Goal: Task Accomplishment & Management: Use online tool/utility

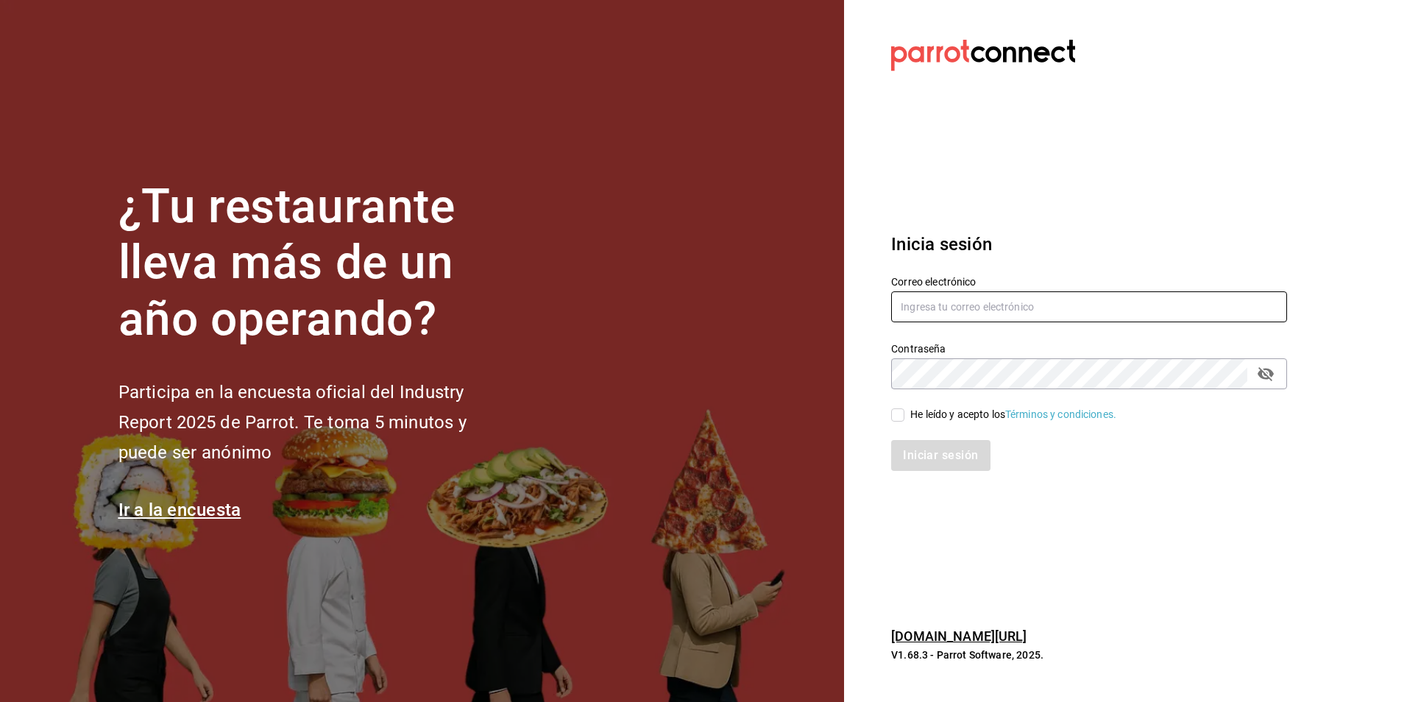
type input "[PERSON_NAME][EMAIL_ADDRESS][DOMAIN_NAME]"
click at [897, 412] on input "He leído y acepto los Términos y condiciones." at bounding box center [897, 414] width 13 height 13
checkbox input "true"
click at [945, 460] on button "Iniciar sesión" at bounding box center [941, 455] width 100 height 31
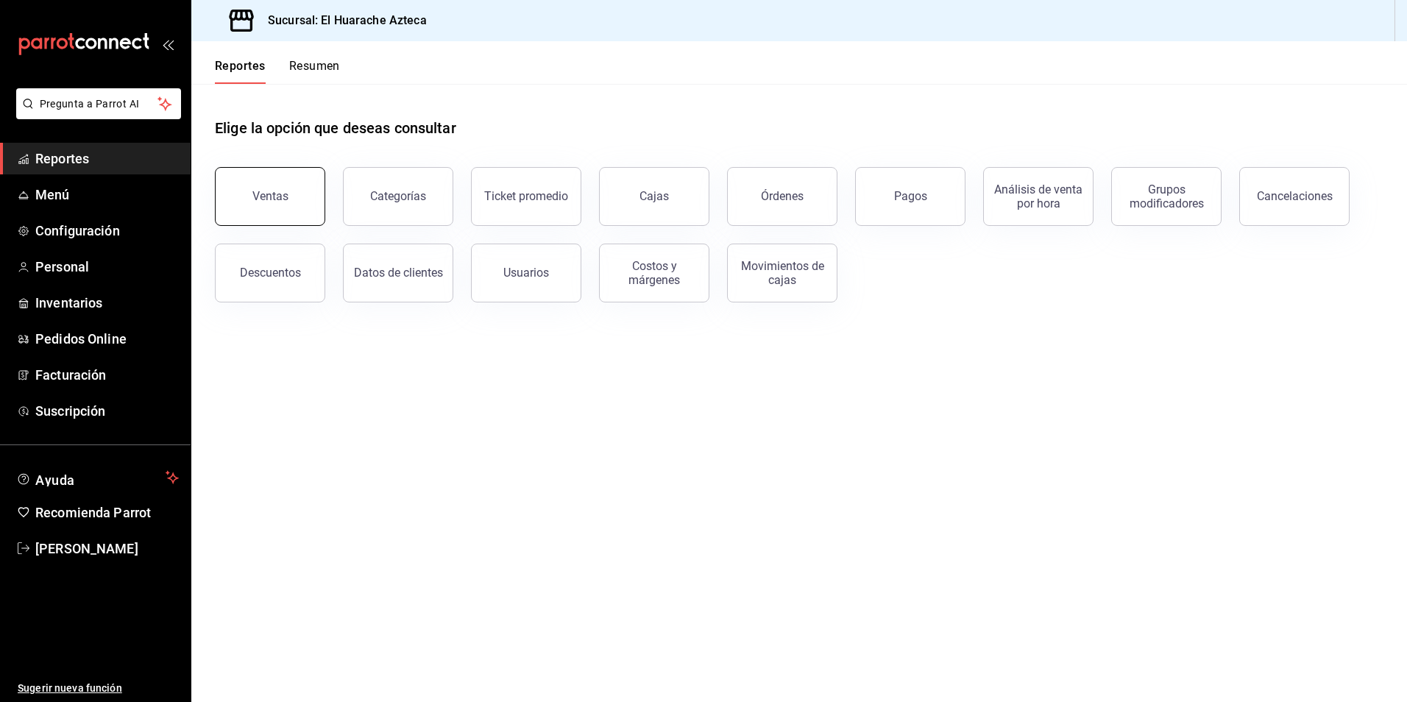
click at [256, 193] on div "Ventas" at bounding box center [270, 196] width 36 height 14
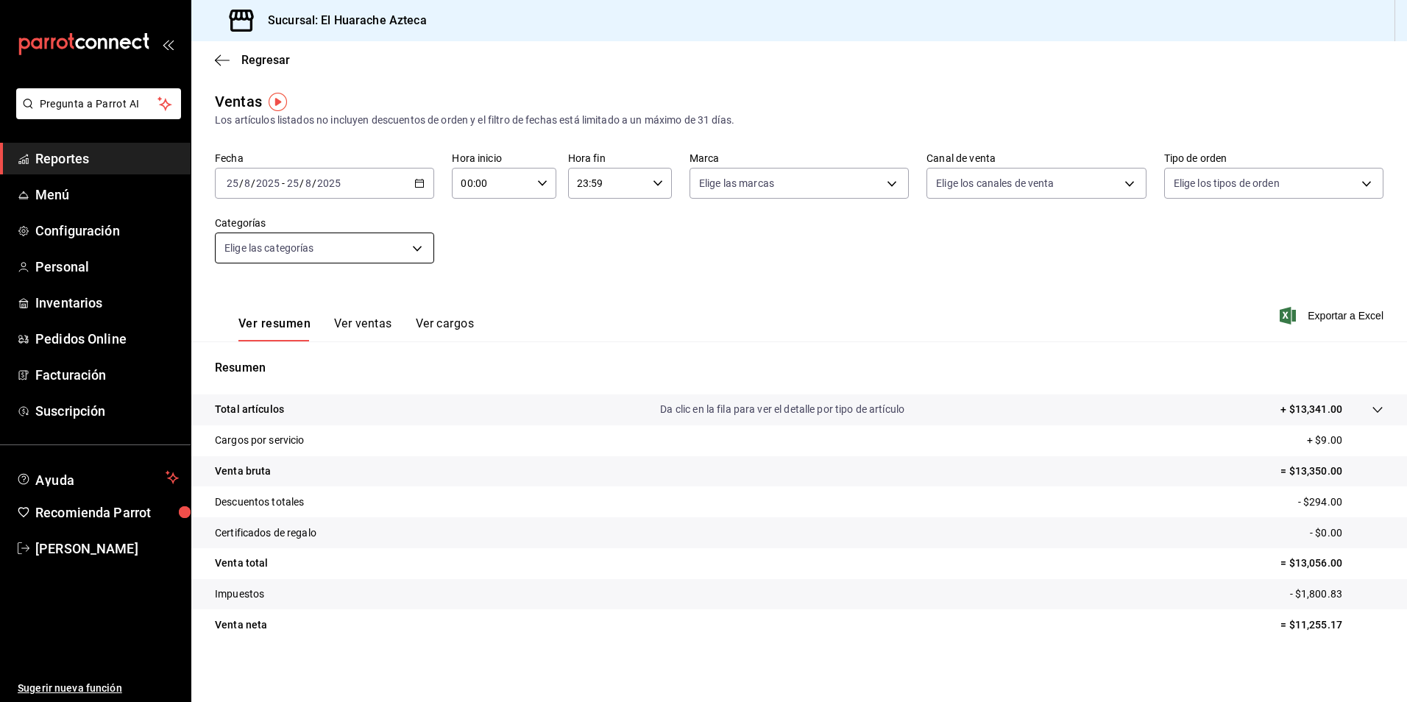
click at [423, 249] on body "Pregunta a Parrot AI Reportes Menú Configuración Personal Inventarios Pedidos O…" at bounding box center [703, 351] width 1407 height 702
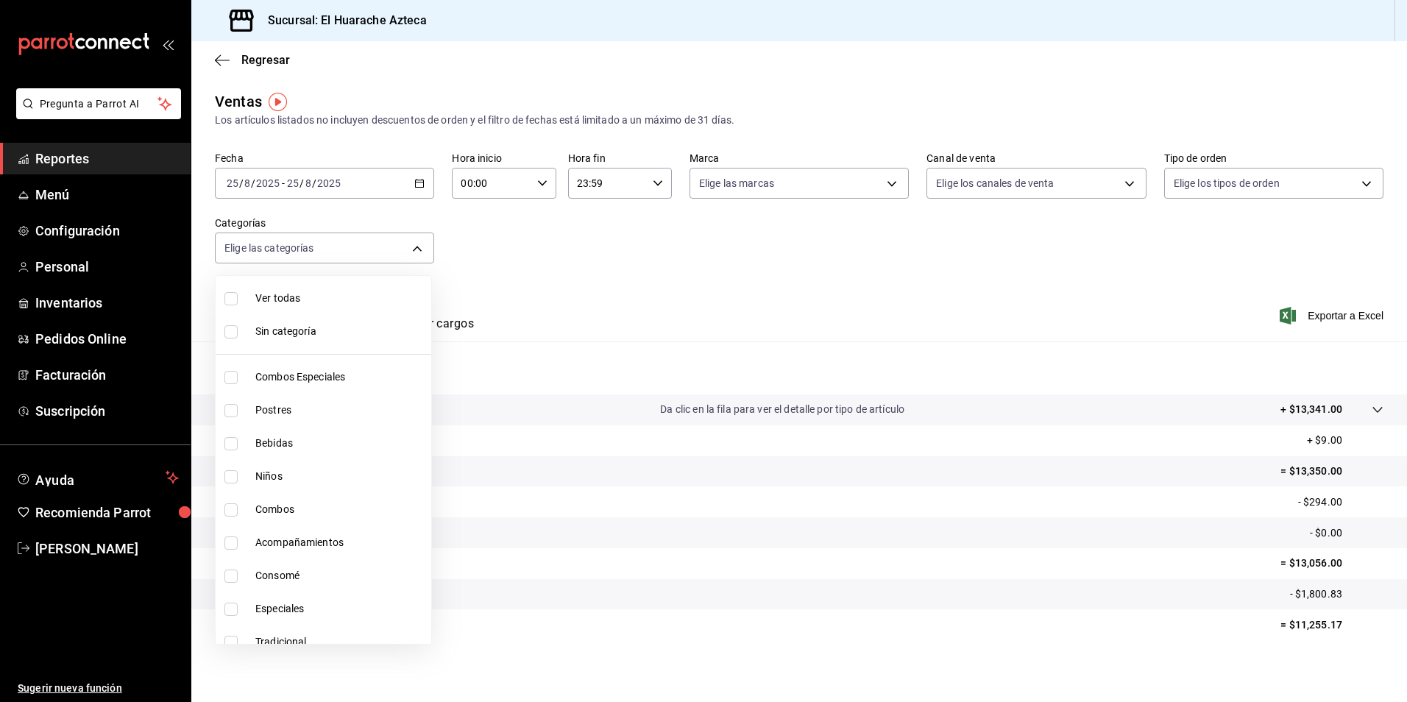
click at [232, 377] on input "checkbox" at bounding box center [230, 377] width 13 height 13
checkbox input "true"
type input "2c353759-2c9e-4a11-8b13-ec92f7df1887"
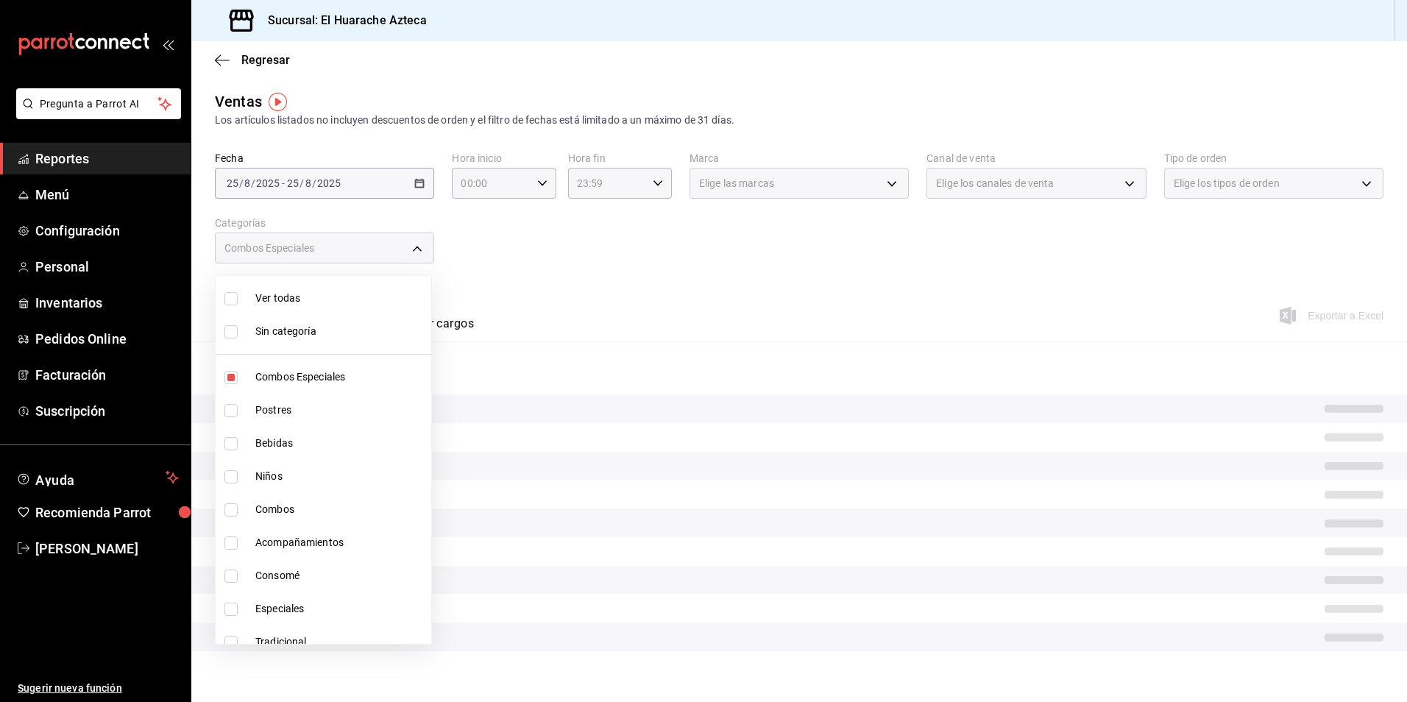
click at [233, 508] on input "checkbox" at bounding box center [230, 509] width 13 height 13
checkbox input "true"
type input "2c353759-2c9e-4a11-8b13-ec92f7df1887,801fb927-b16a-41c9-9a7c-271afa856fa8"
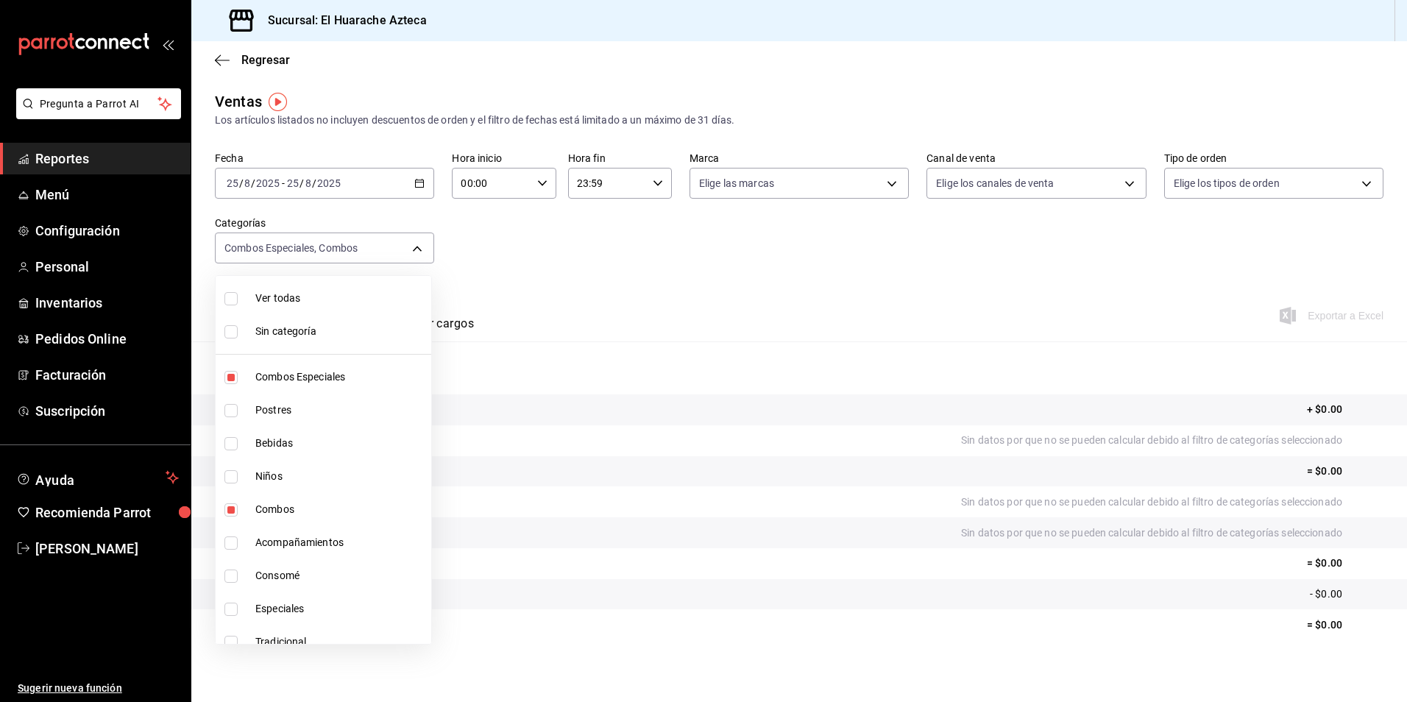
click at [231, 541] on input "checkbox" at bounding box center [230, 542] width 13 height 13
checkbox input "true"
type input "2c353759-2c9e-4a11-8b13-ec92f7df1887,801fb927-b16a-41c9-9a7c-271afa856fa8,2d28a…"
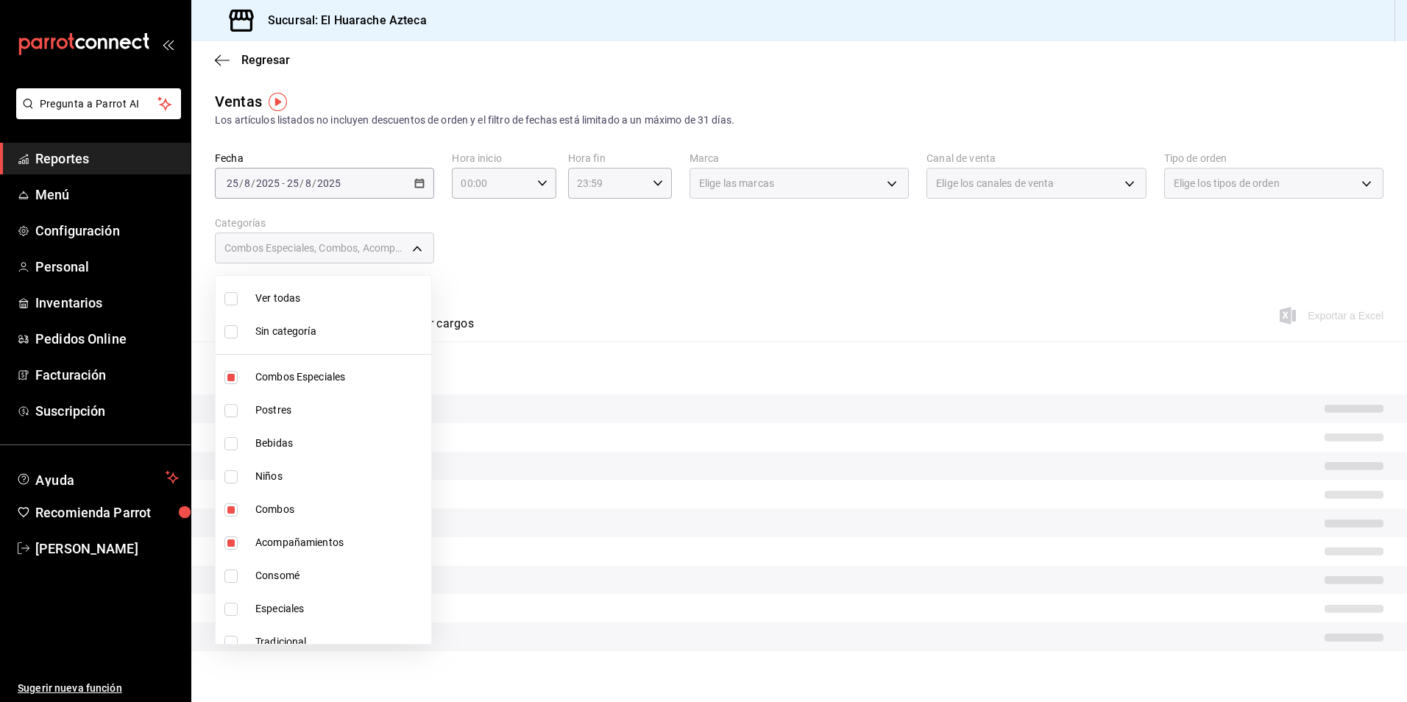
click at [227, 608] on input "checkbox" at bounding box center [230, 609] width 13 height 13
checkbox input "true"
type input "2c353759-2c9e-4a11-8b13-ec92f7df1887,801fb927-b16a-41c9-9a7c-271afa856fa8,2d28a…"
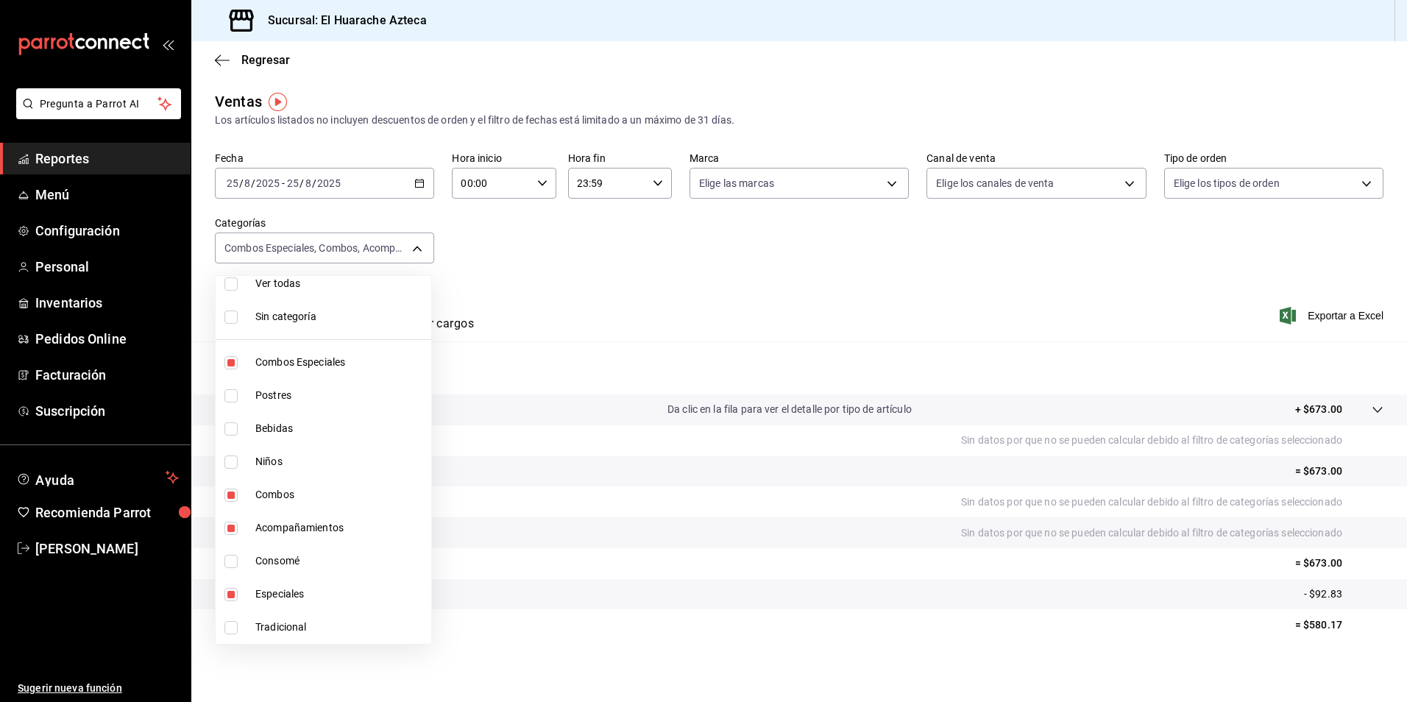
click at [230, 625] on input "checkbox" at bounding box center [230, 627] width 13 height 13
checkbox input "true"
click at [285, 631] on span "Tradicional" at bounding box center [340, 626] width 170 height 15
type input "2c353759-2c9e-4a11-8b13-ec92f7df1887,801fb927-b16a-41c9-9a7c-271afa856fa8,2d28a…"
checkbox input "false"
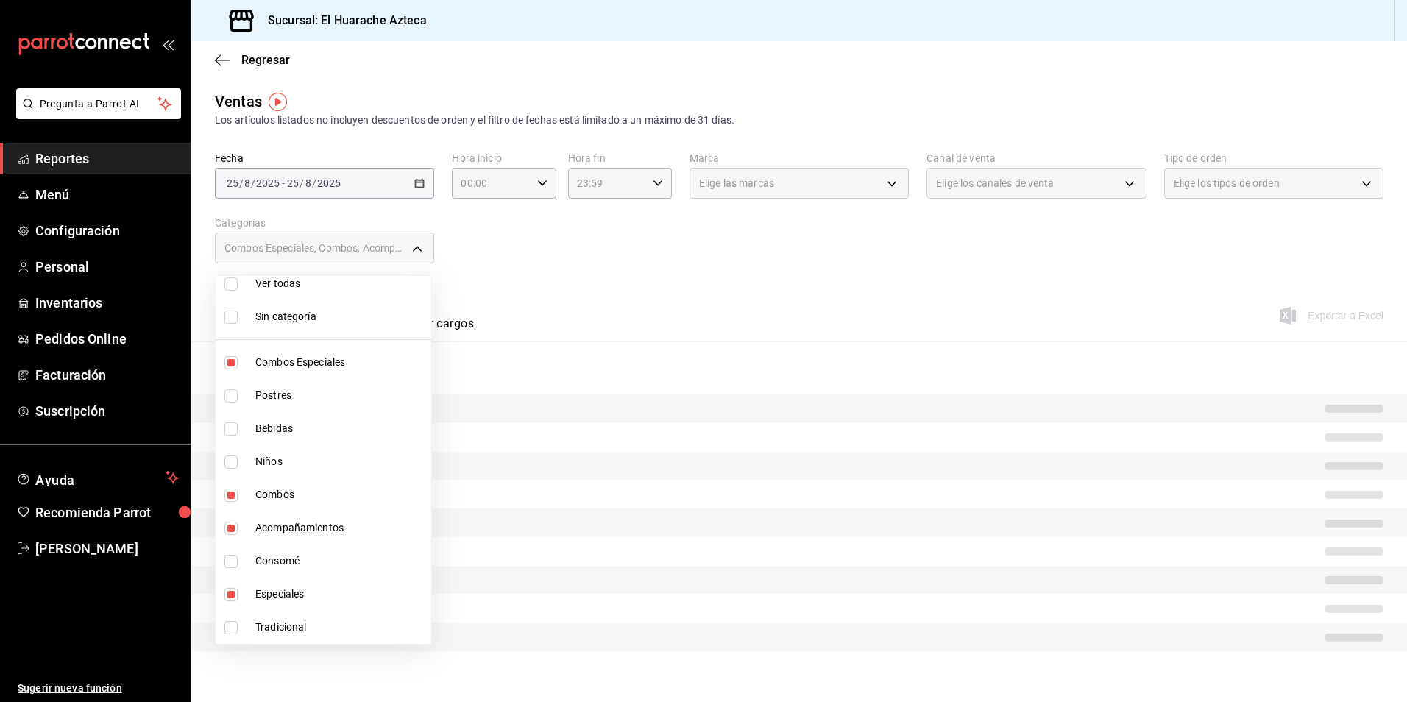
click at [274, 590] on span "Especiales" at bounding box center [340, 593] width 170 height 15
type input "2c353759-2c9e-4a11-8b13-ec92f7df1887,801fb927-b16a-41c9-9a7c-271afa856fa8,2d28a…"
checkbox input "false"
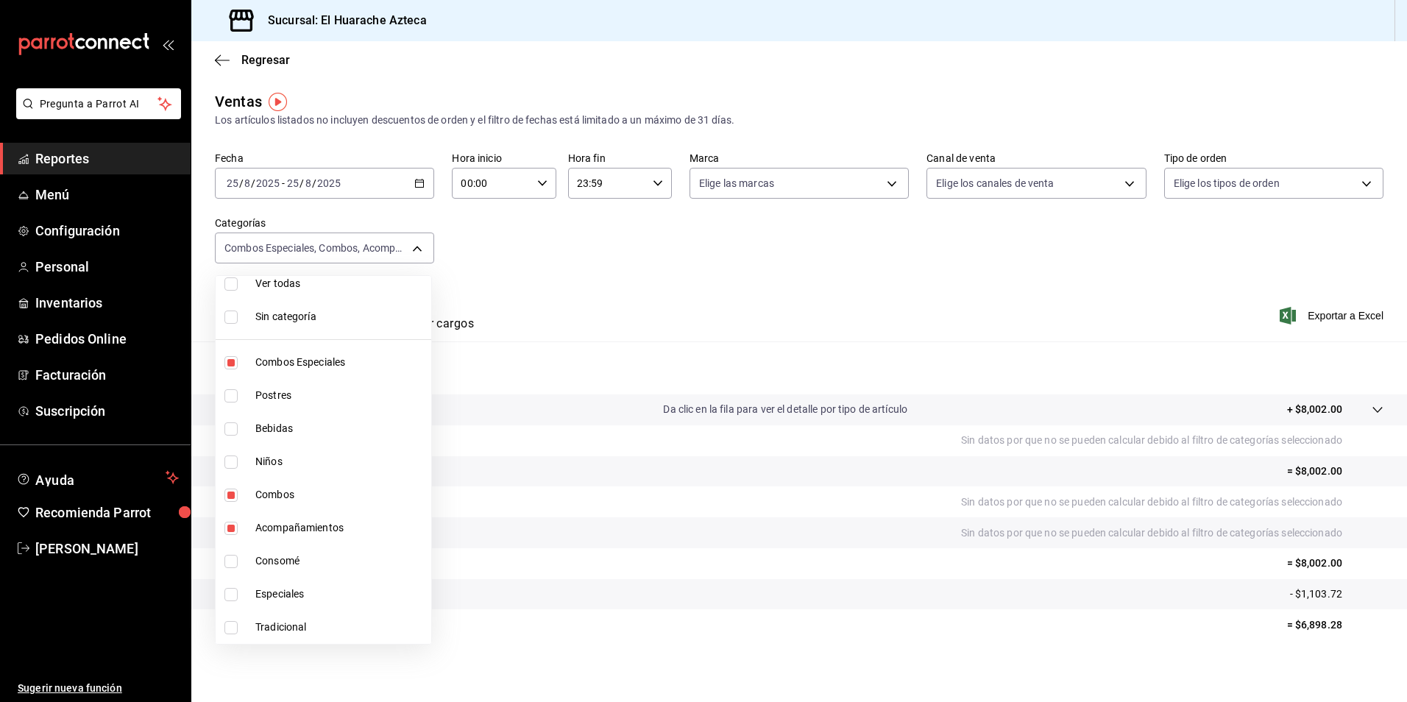
click at [270, 523] on span "Acompañamientos" at bounding box center [340, 527] width 170 height 15
type input "2c353759-2c9e-4a11-8b13-ec92f7df1887,801fb927-b16a-41c9-9a7c-271afa856fa8"
checkbox input "false"
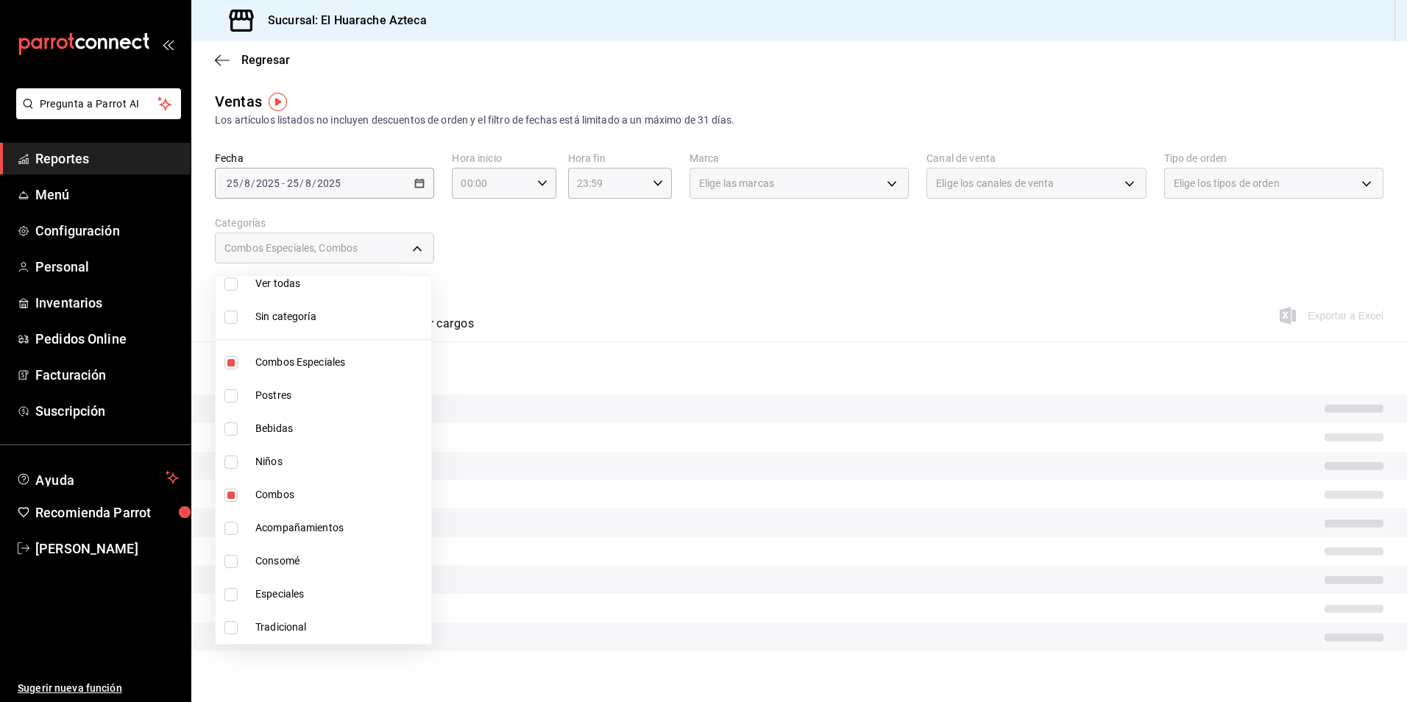
click at [263, 492] on span "Combos" at bounding box center [340, 494] width 170 height 15
type input "2c353759-2c9e-4a11-8b13-ec92f7df1887"
checkbox input "false"
click at [261, 353] on li "Combos Especiales" at bounding box center [324, 362] width 216 height 33
checkbox input "false"
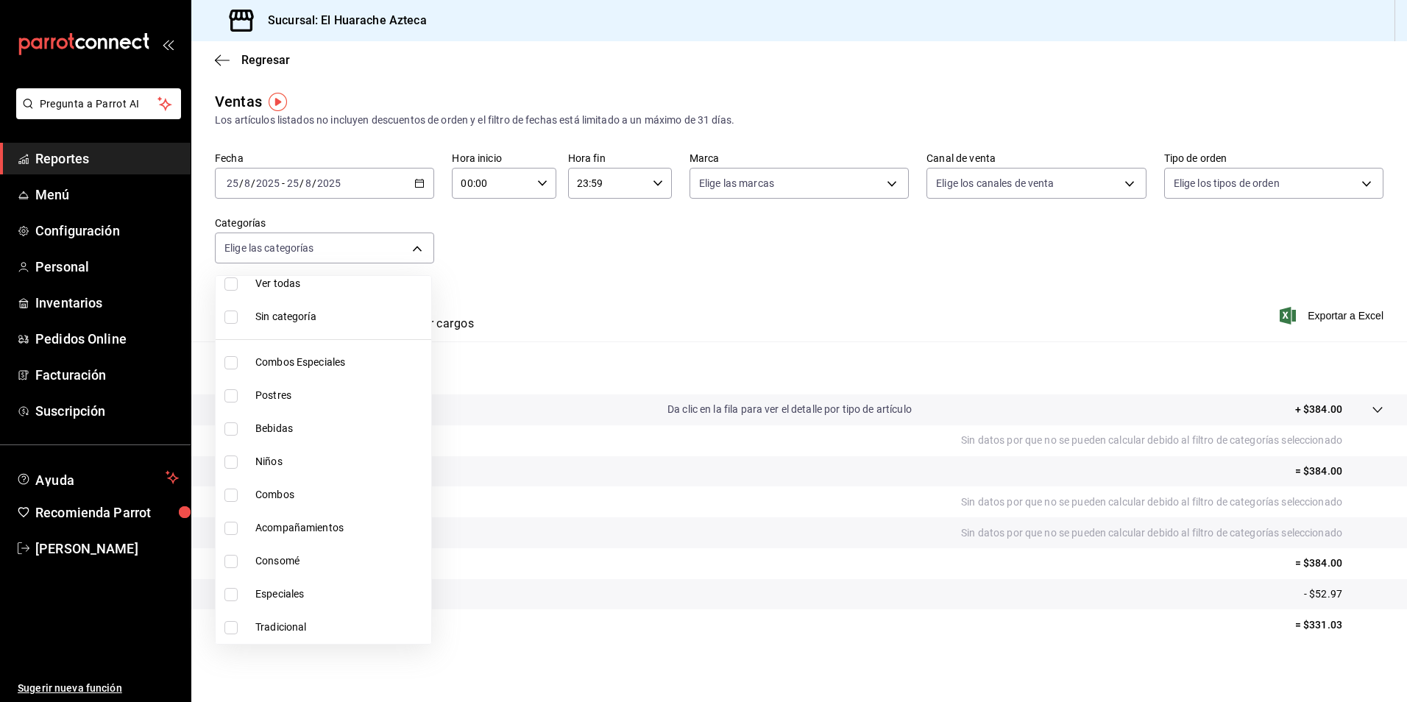
click at [229, 396] on input "checkbox" at bounding box center [230, 395] width 13 height 13
checkbox input "true"
type input "c007e3ad-3013-4e56-a94d-c02e68cae99b"
click at [260, 394] on span "Postres" at bounding box center [340, 395] width 170 height 15
checkbox input "false"
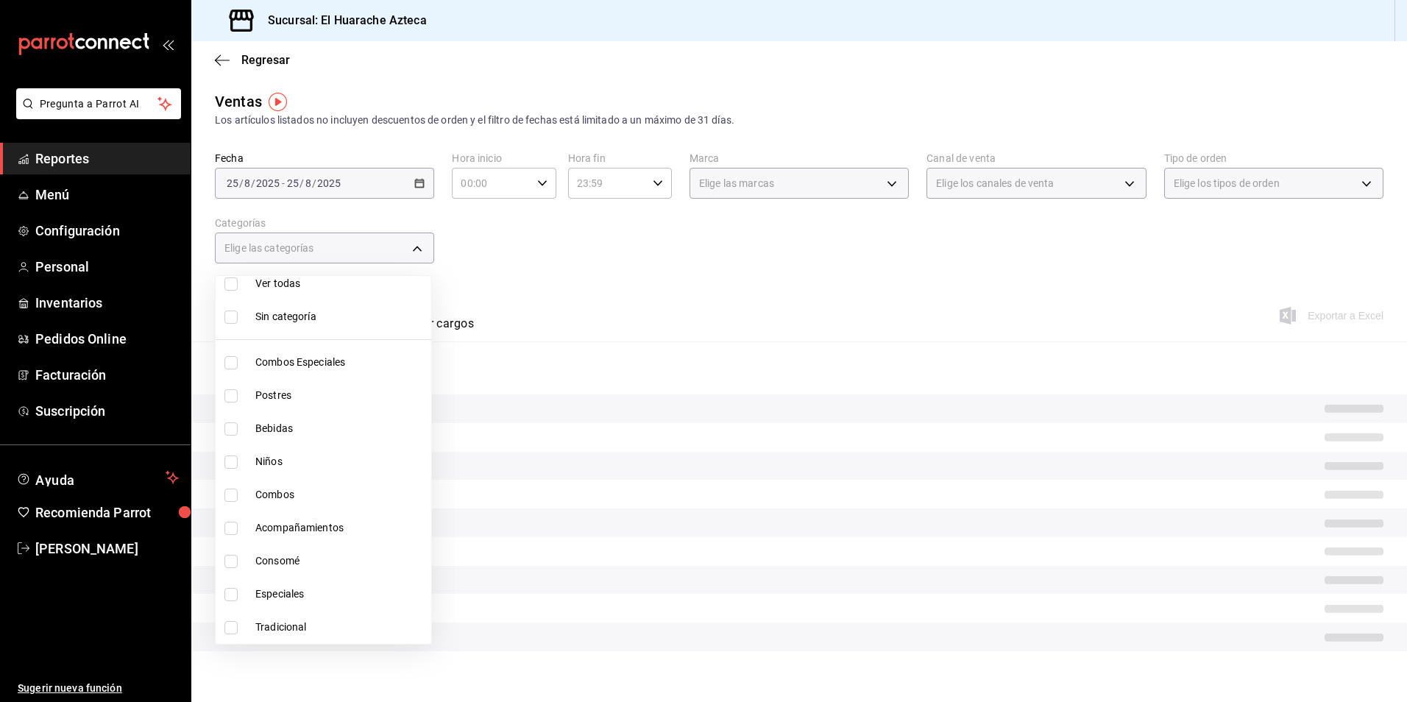
click at [260, 431] on span "Bebidas" at bounding box center [340, 428] width 170 height 15
type input "f30dce80-1504-46fe-9bff-e61b227a5927"
checkbox input "true"
click at [689, 278] on div at bounding box center [703, 351] width 1407 height 702
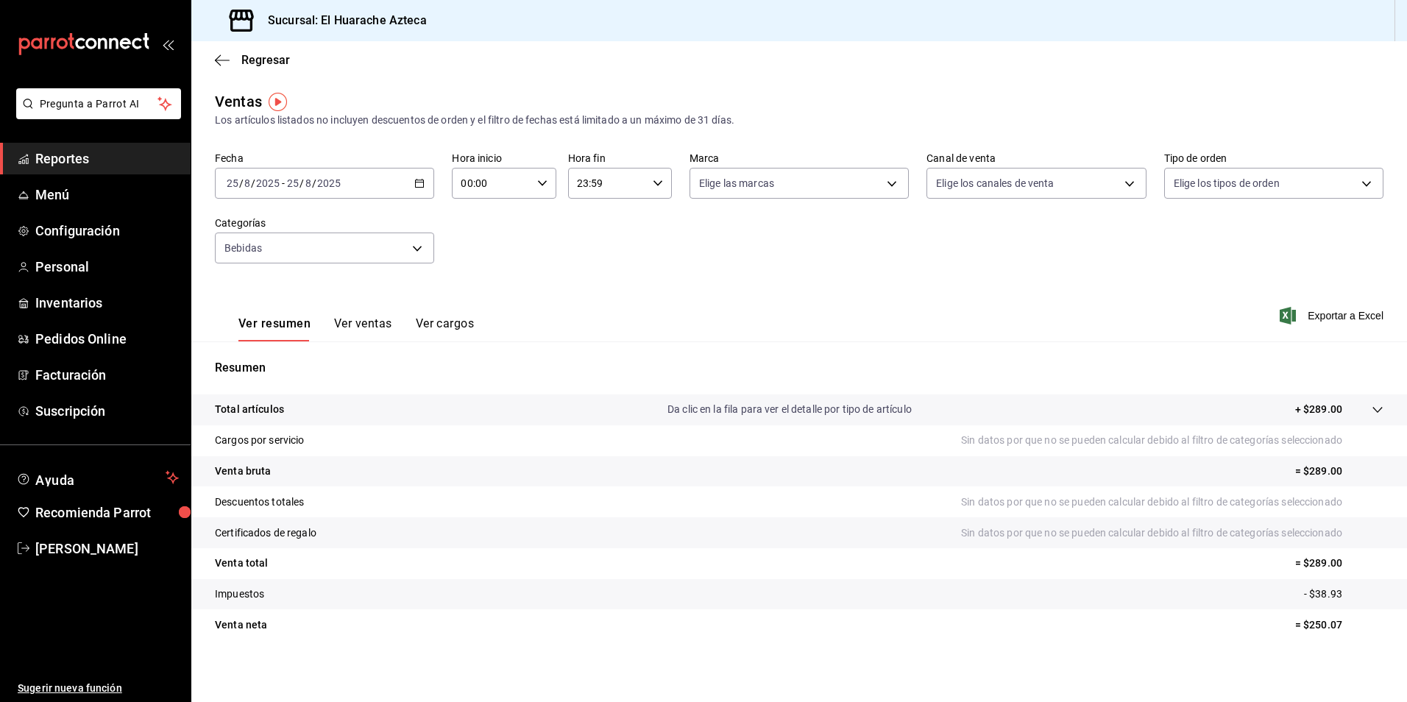
click at [354, 321] on button "Ver ventas" at bounding box center [363, 328] width 58 height 25
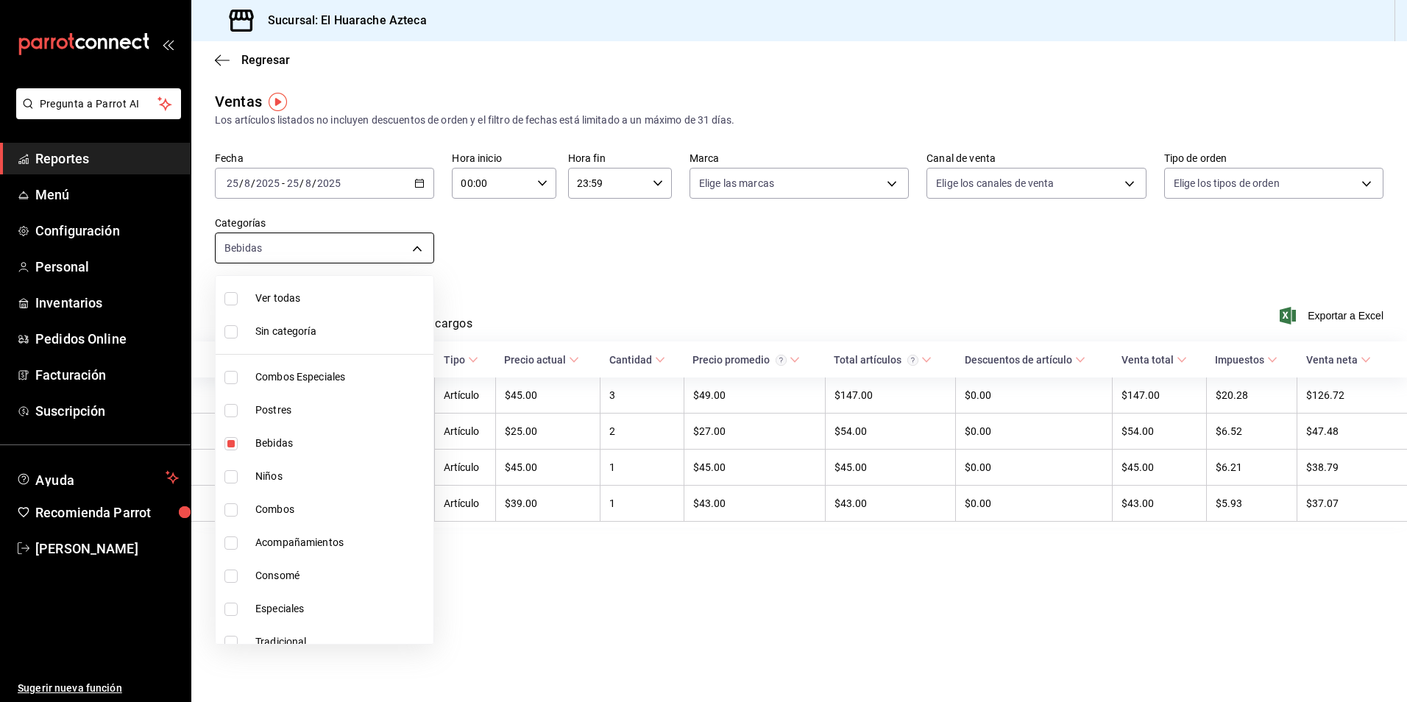
click at [418, 248] on body "Pregunta a Parrot AI Reportes Menú Configuración Personal Inventarios Pedidos O…" at bounding box center [703, 351] width 1407 height 702
click at [231, 481] on input "checkbox" at bounding box center [230, 476] width 13 height 13
checkbox input "true"
click at [271, 444] on span "Bebidas" at bounding box center [341, 443] width 172 height 15
type input "28e60cb7-9a33-402d-bbe1-a64a9172dbc2"
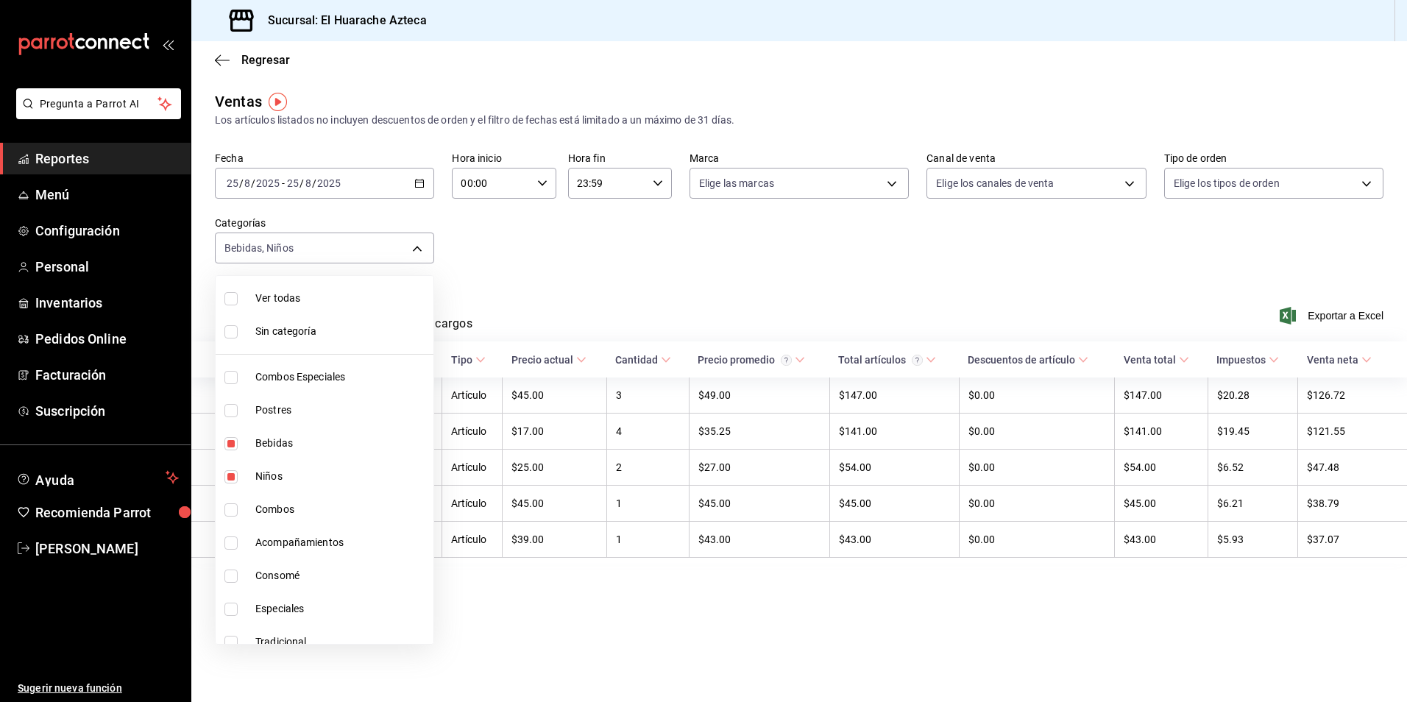
checkbox input "false"
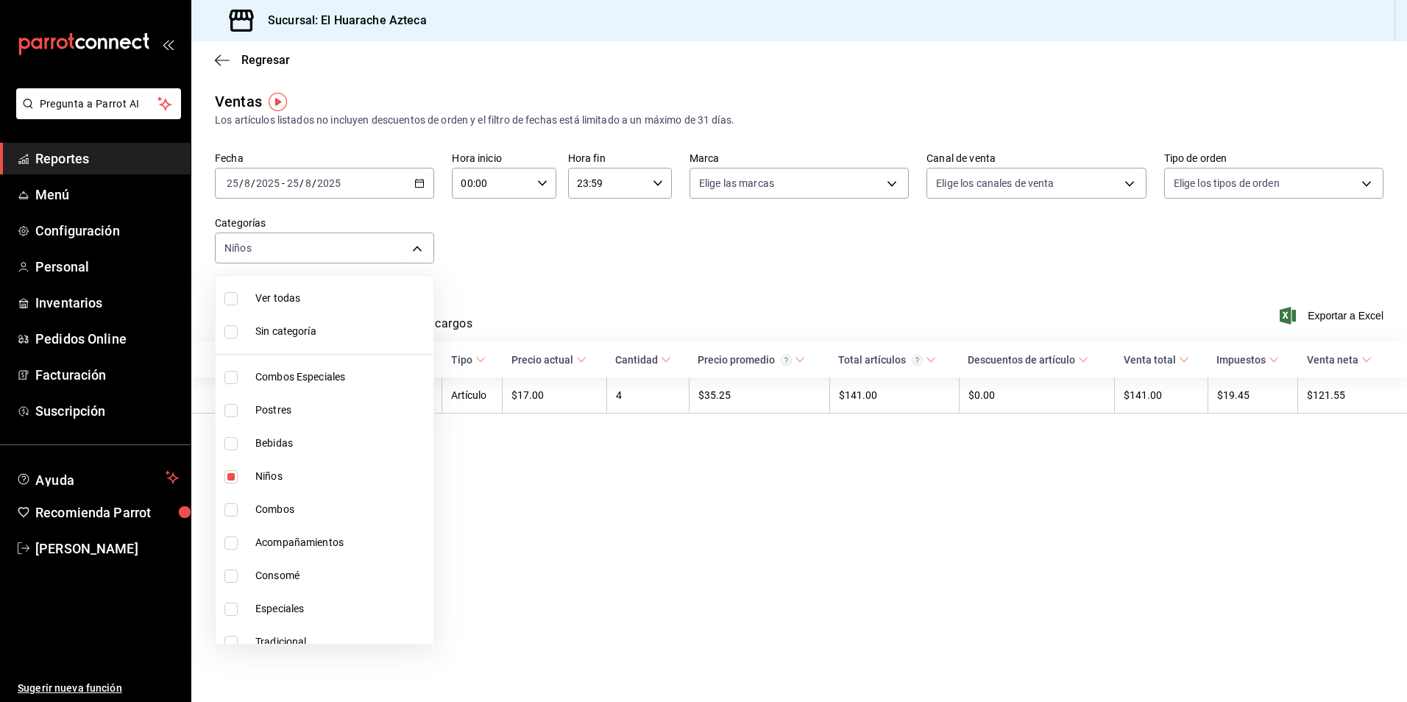
click at [567, 246] on div at bounding box center [703, 351] width 1407 height 702
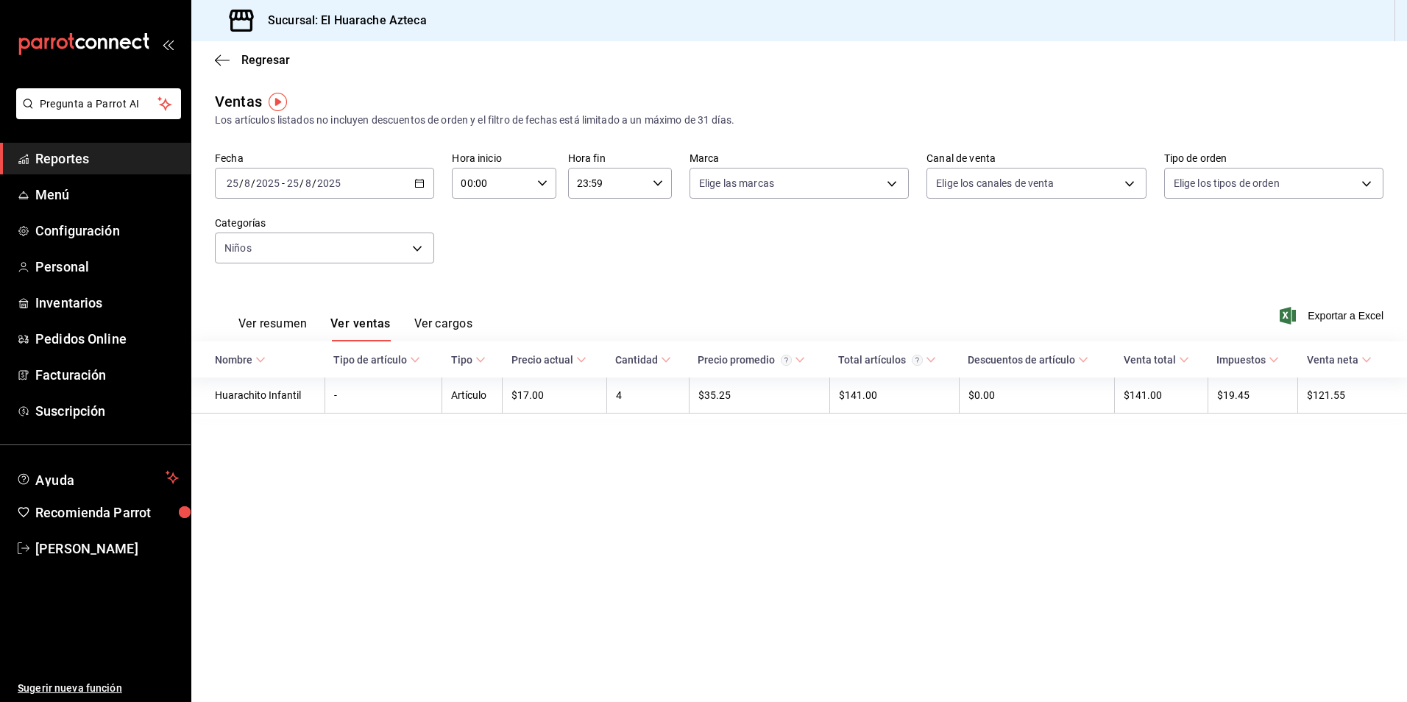
click at [260, 322] on button "Ver resumen" at bounding box center [272, 328] width 68 height 25
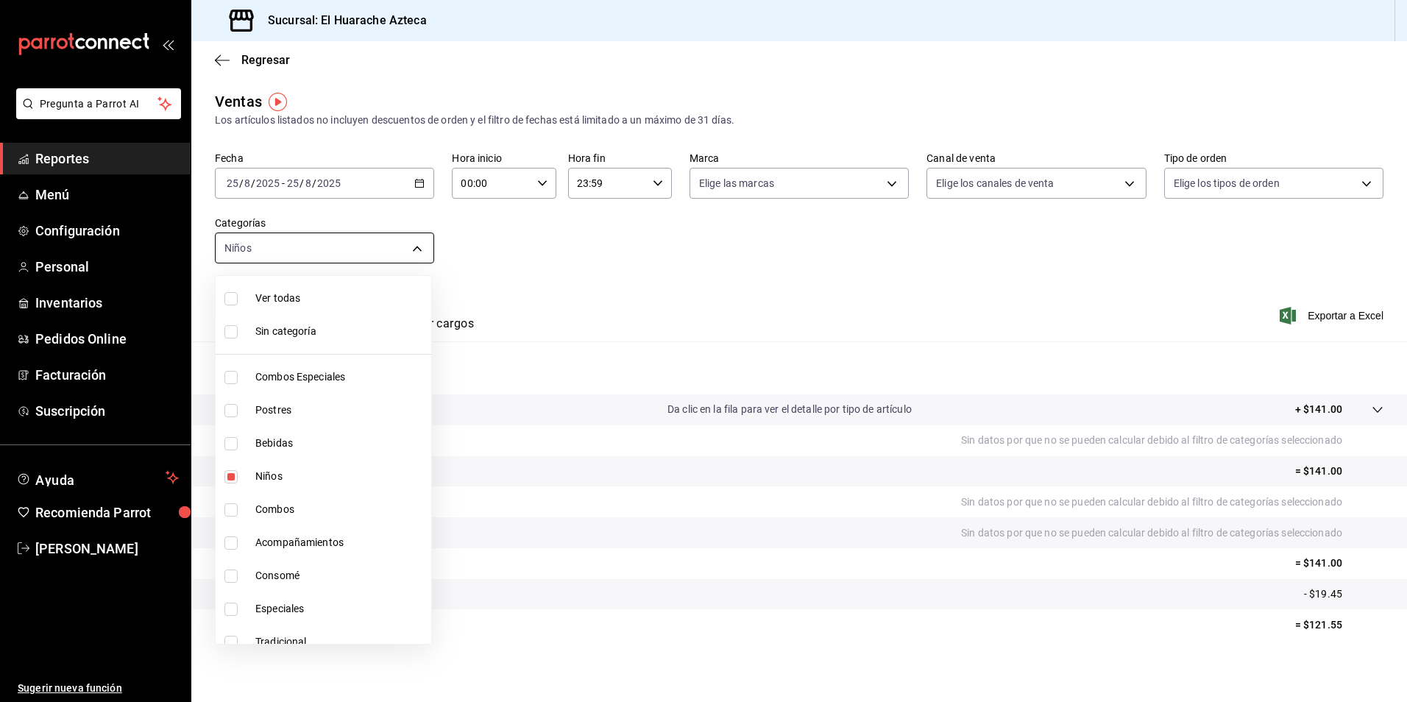
click at [411, 252] on body "Pregunta a Parrot AI Reportes Menú Configuración Personal Inventarios Pedidos O…" at bounding box center [703, 351] width 1407 height 702
click at [271, 472] on span "Niños" at bounding box center [340, 476] width 170 height 15
checkbox input "false"
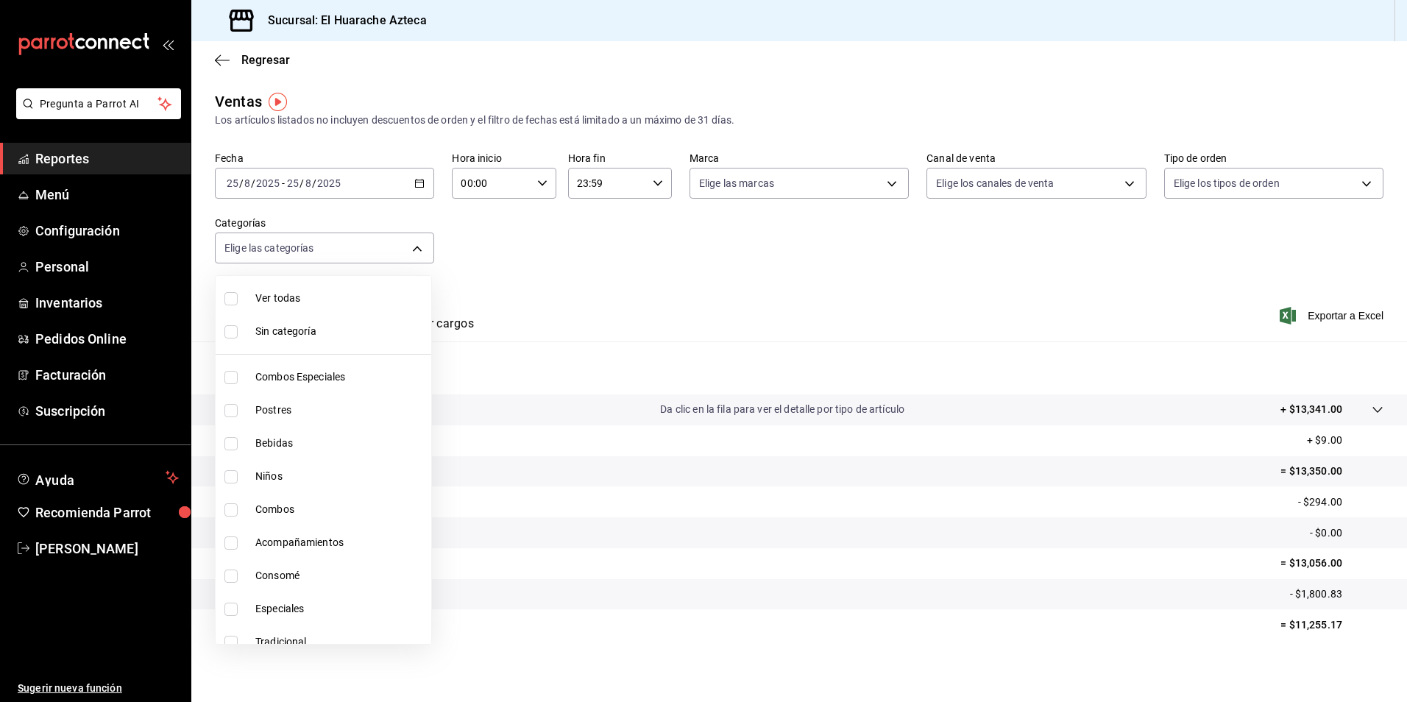
click at [230, 578] on input "checkbox" at bounding box center [230, 575] width 13 height 13
checkbox input "true"
type input "53f55ae2-6285-460e-a8e1-99190fafff65"
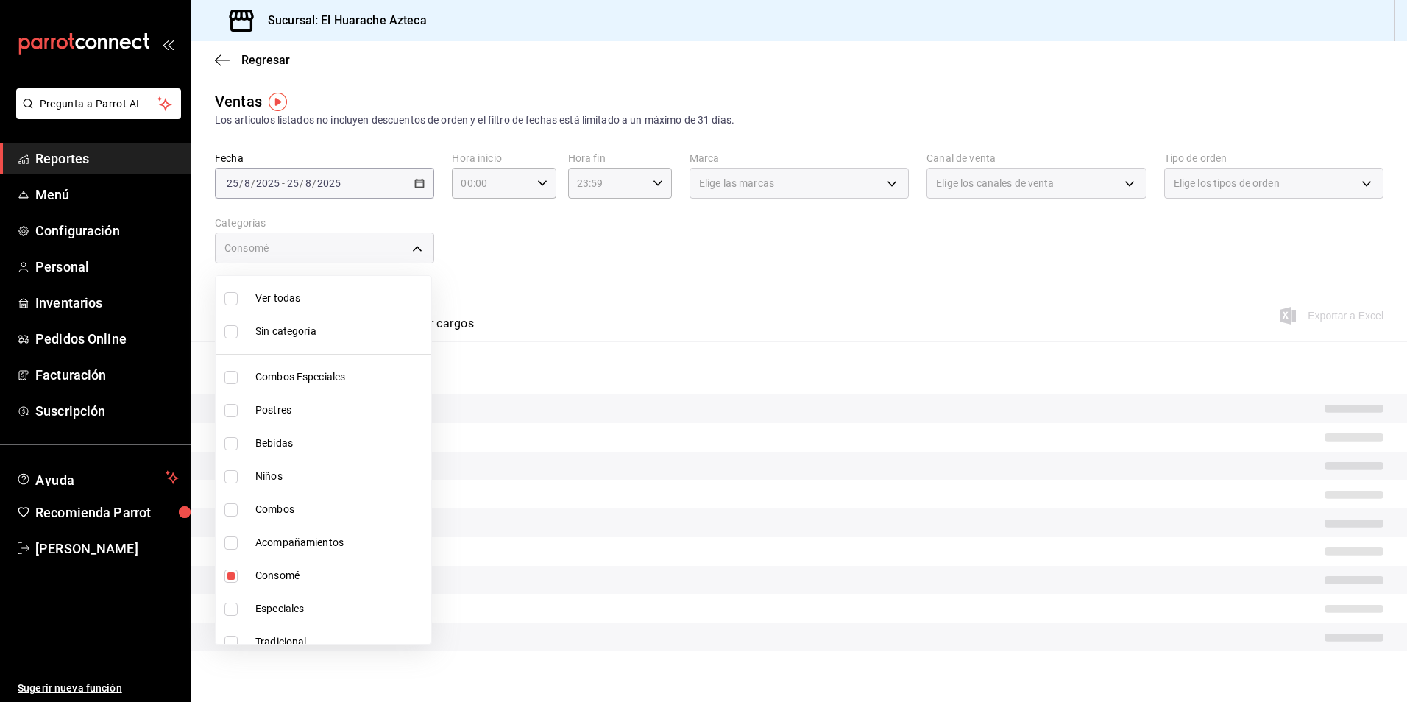
click at [695, 313] on div at bounding box center [703, 351] width 1407 height 702
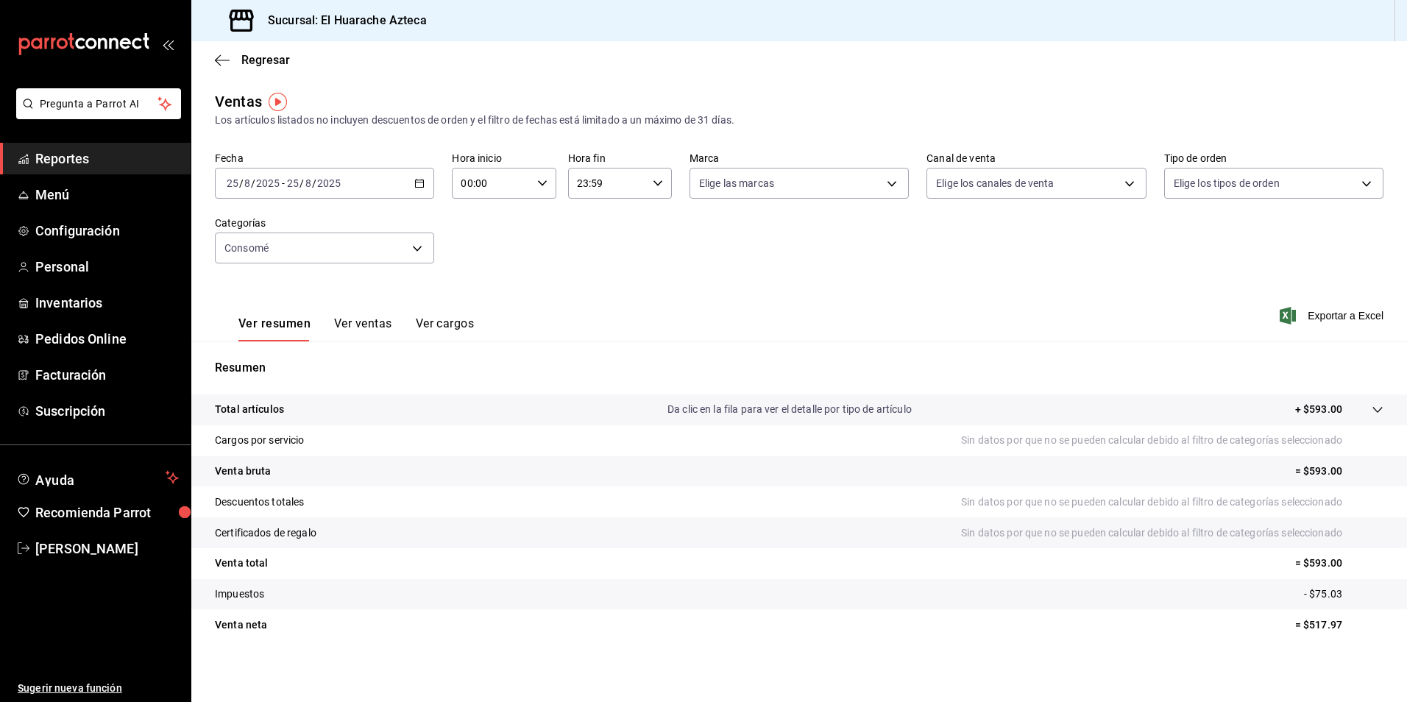
click at [363, 319] on button "Ver ventas" at bounding box center [363, 328] width 58 height 25
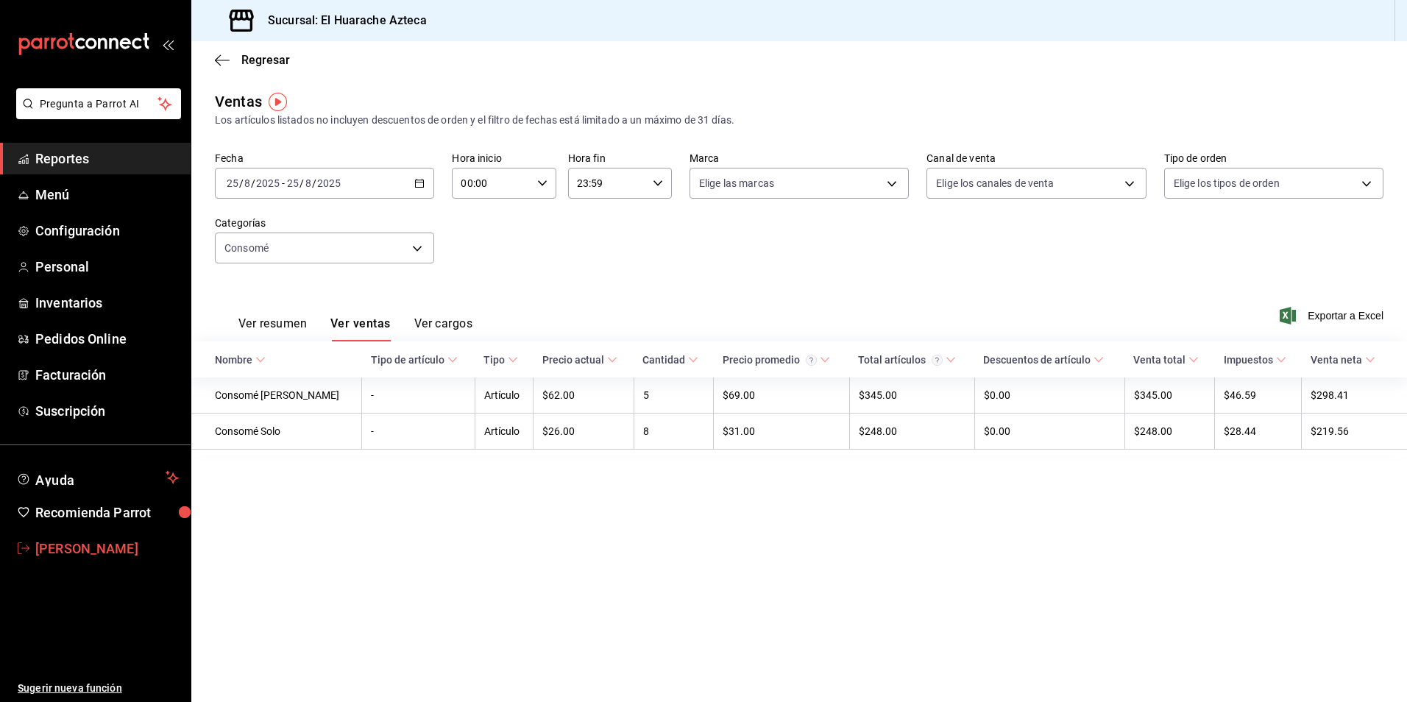
click at [60, 558] on span "Amalia P" at bounding box center [106, 549] width 143 height 20
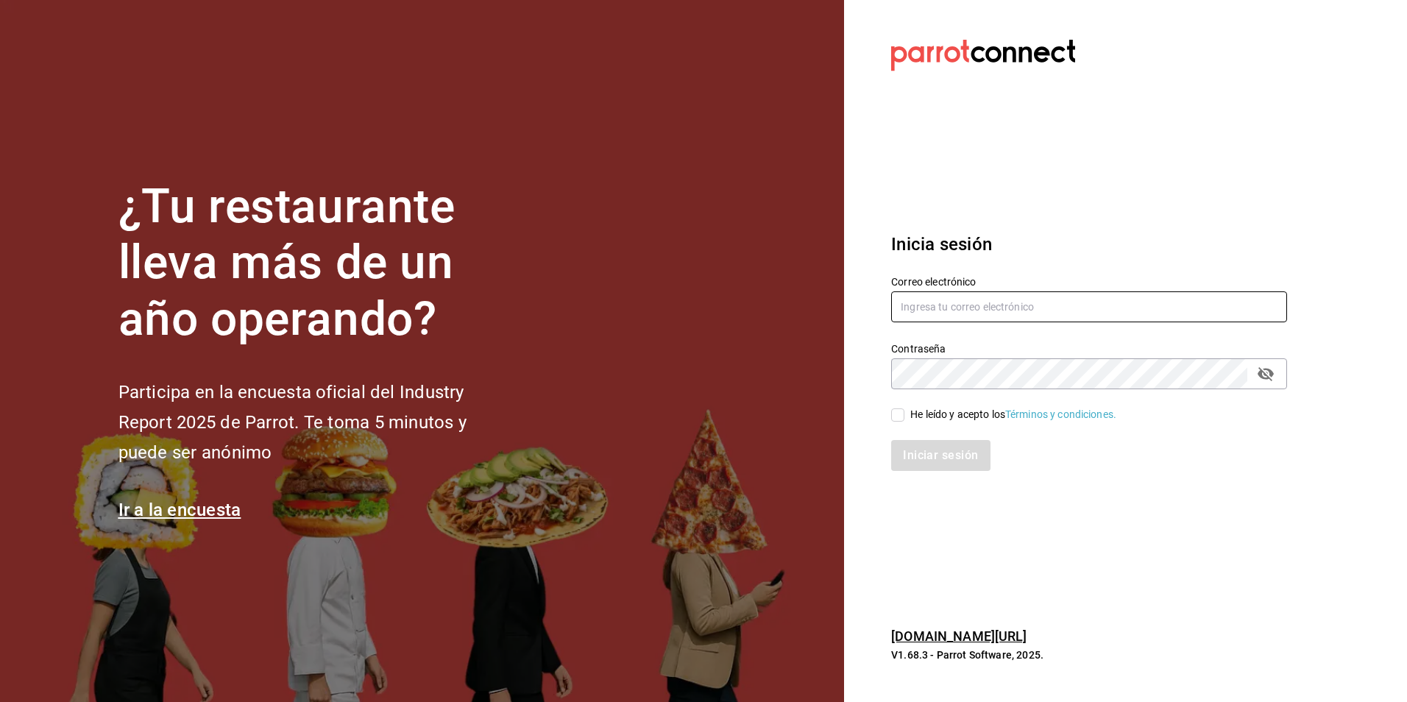
type input "[PERSON_NAME][EMAIL_ADDRESS][DOMAIN_NAME]"
